Goal: Information Seeking & Learning: Learn about a topic

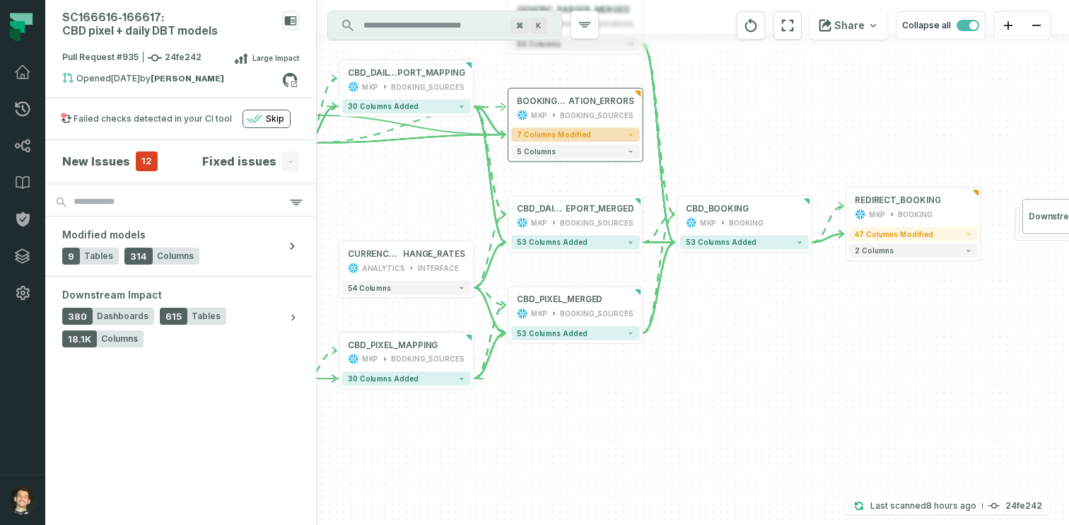
click at [607, 136] on button "7 columns modified" at bounding box center [575, 134] width 129 height 14
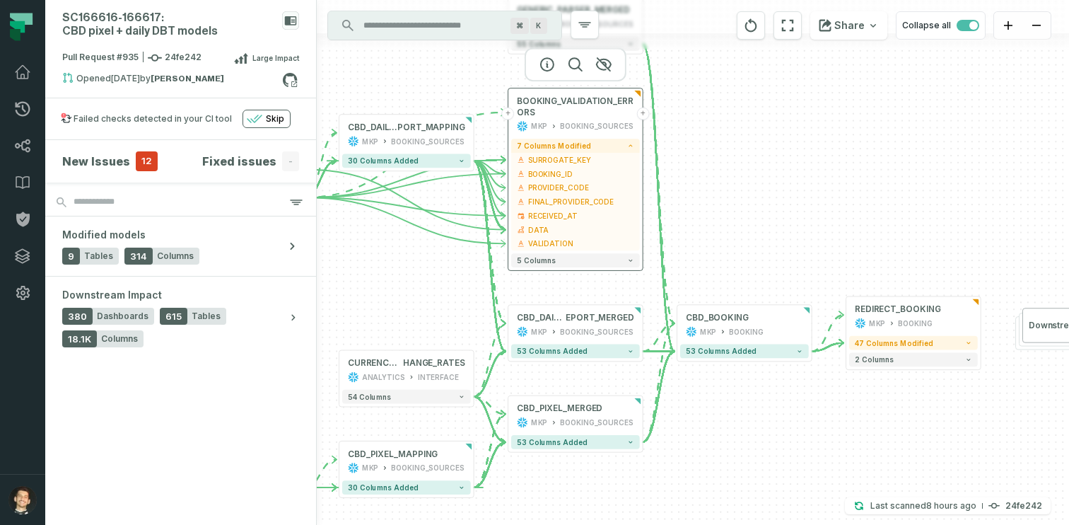
click at [636, 94] on icon at bounding box center [637, 94] width 7 height 6
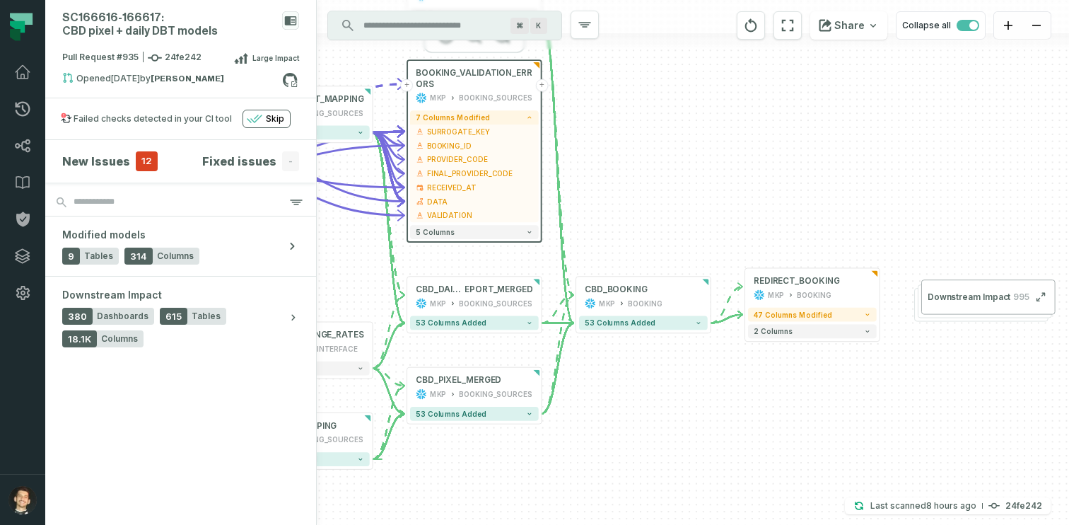
drag, startPoint x: 753, startPoint y: 245, endPoint x: 652, endPoint y: 217, distance: 105.0
click at [652, 217] on div "- CBD_DAILY_RE PORT_MAPPING MKP BOOKING_SOURCES - 30 columns added + GENERIC_PA…" at bounding box center [693, 262] width 752 height 525
drag, startPoint x: 666, startPoint y: 209, endPoint x: 1013, endPoint y: 236, distance: 347.5
click at [1013, 236] on div "- CBD_DAILY_RE PORT_MAPPING MKP BOOKING_SOURCES - 30 columns added + GENERIC_PA…" at bounding box center [693, 262] width 752 height 525
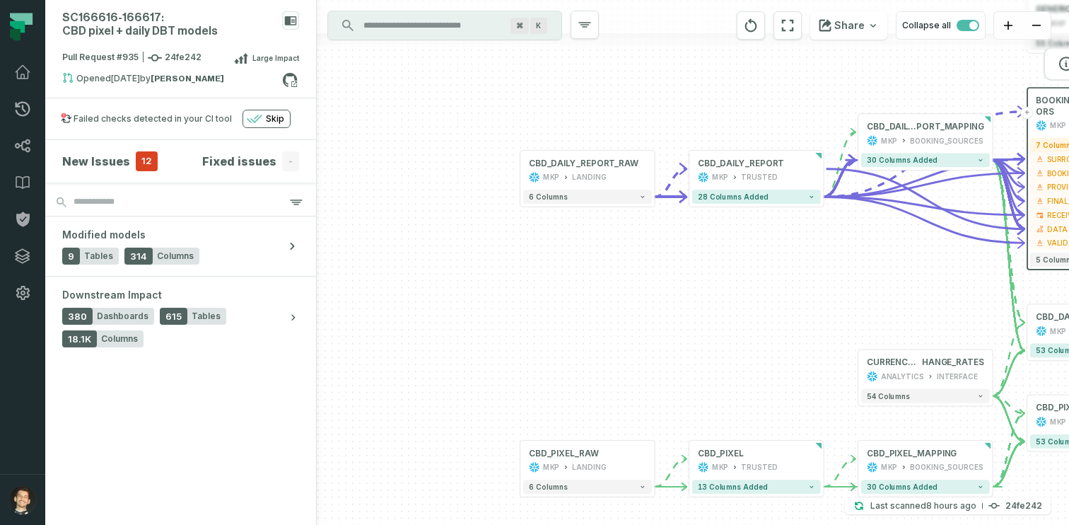
drag, startPoint x: 504, startPoint y: 318, endPoint x: 778, endPoint y: 319, distance: 274.4
click at [778, 319] on div "- CBD_DAILY_RE PORT_MAPPING MKP BOOKING_SOURCES - 30 columns added + GENERIC_PA…" at bounding box center [693, 262] width 752 height 525
click at [153, 161] on span "12" at bounding box center [147, 161] width 22 height 20
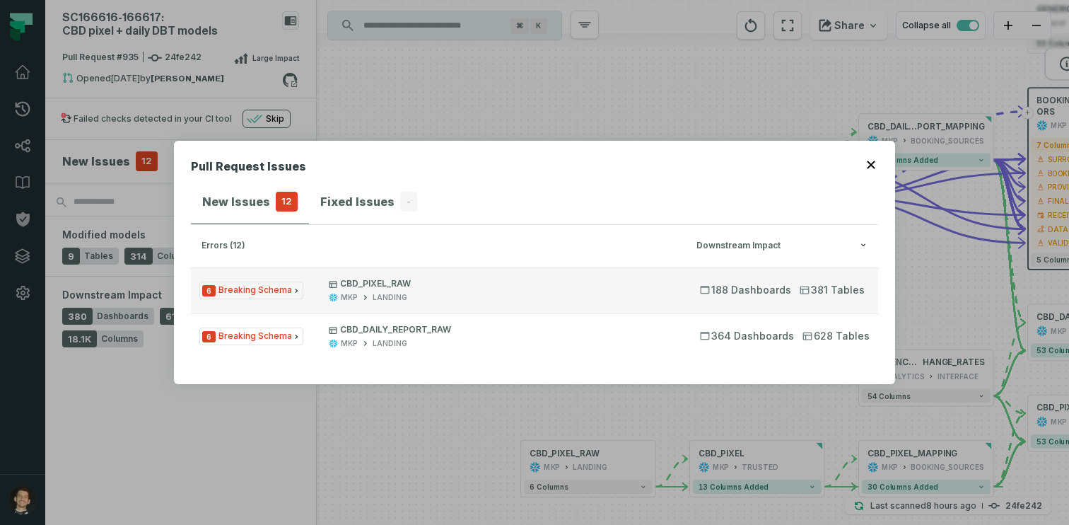
click at [378, 291] on span "CBD_PIXEL_RAW MKP LANDING" at bounding box center [502, 290] width 346 height 25
